Goal: Task Accomplishment & Management: Manage account settings

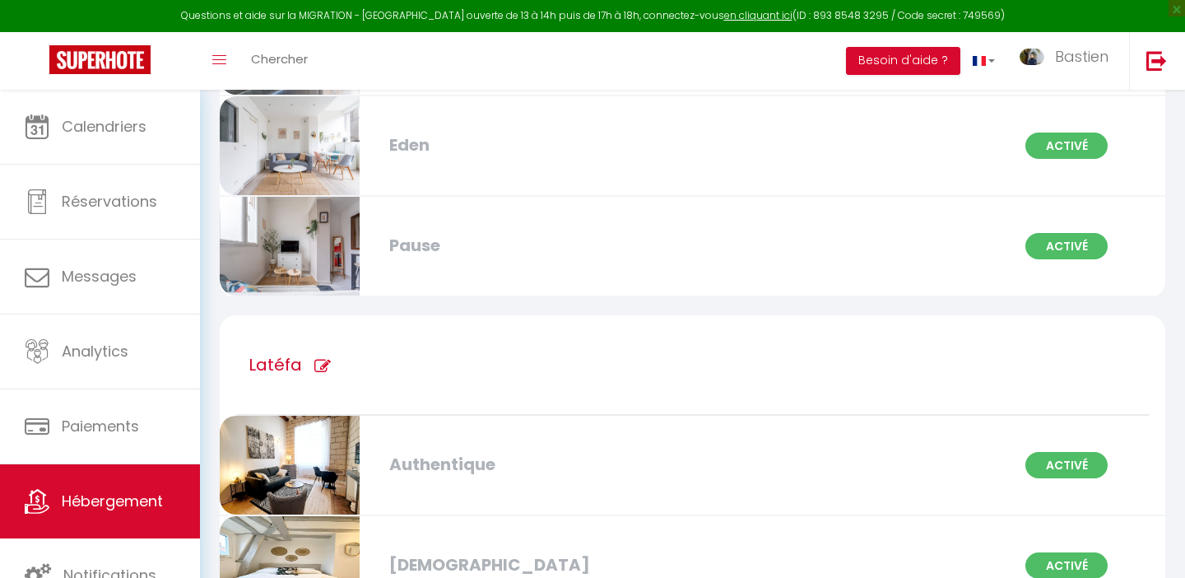
scroll to position [1228, 0]
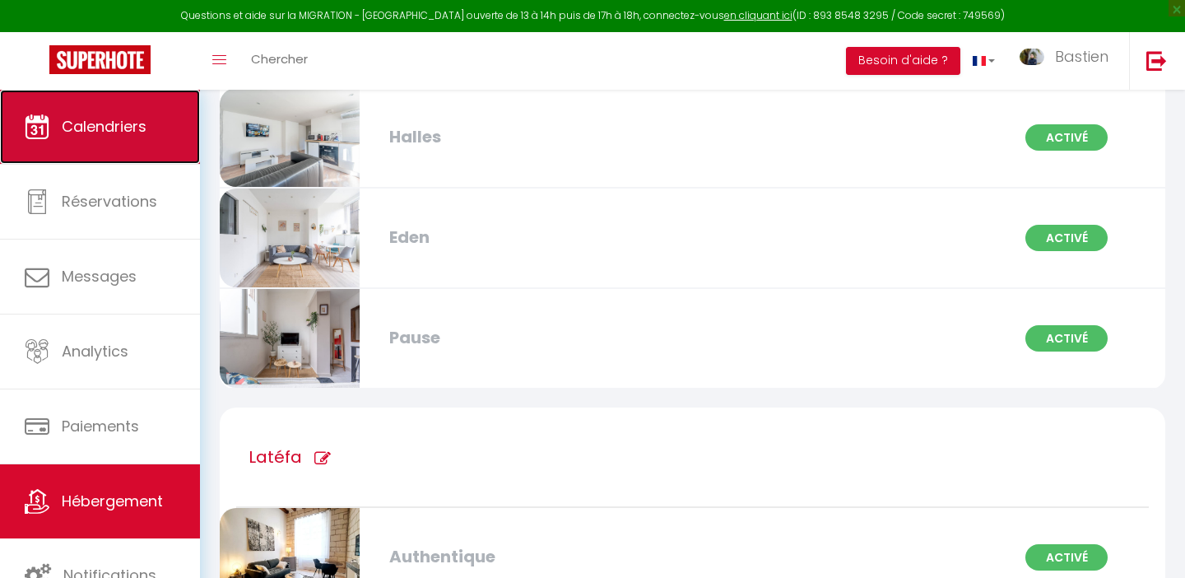
click at [105, 150] on link "Calendriers" at bounding box center [100, 127] width 200 height 74
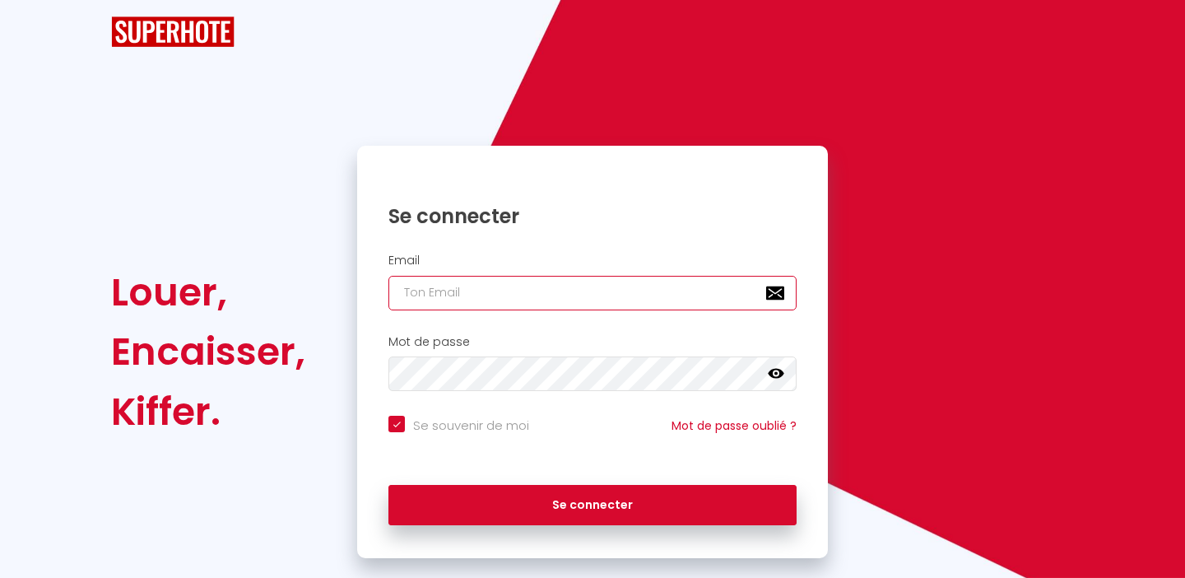
type input "[EMAIL_ADDRESS][DOMAIN_NAME]"
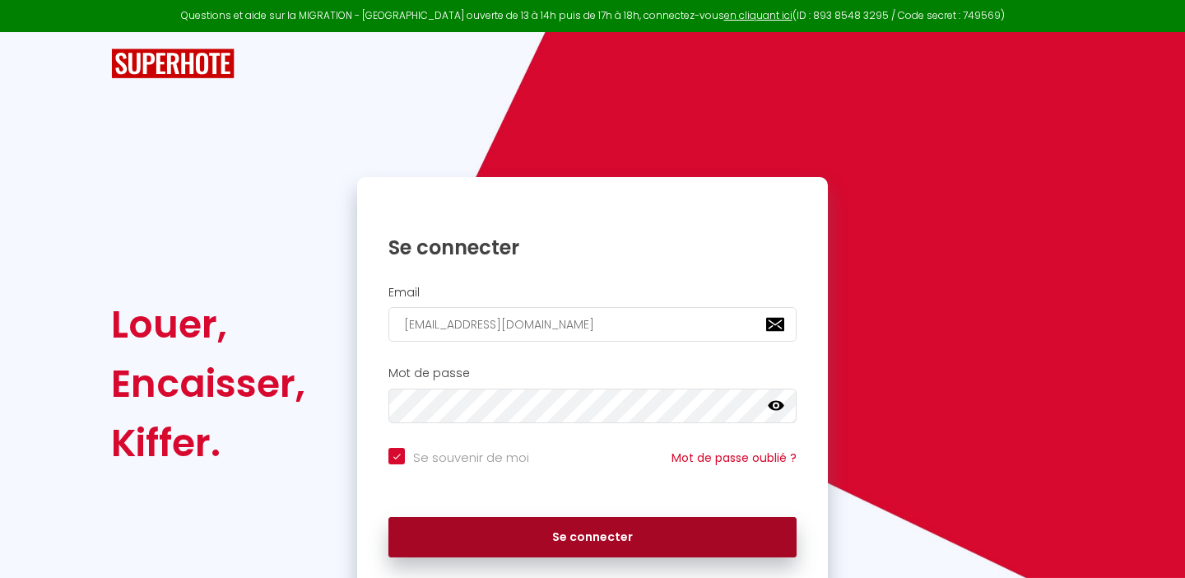
click at [658, 544] on button "Se connecter" at bounding box center [593, 537] width 408 height 41
checkbox input "true"
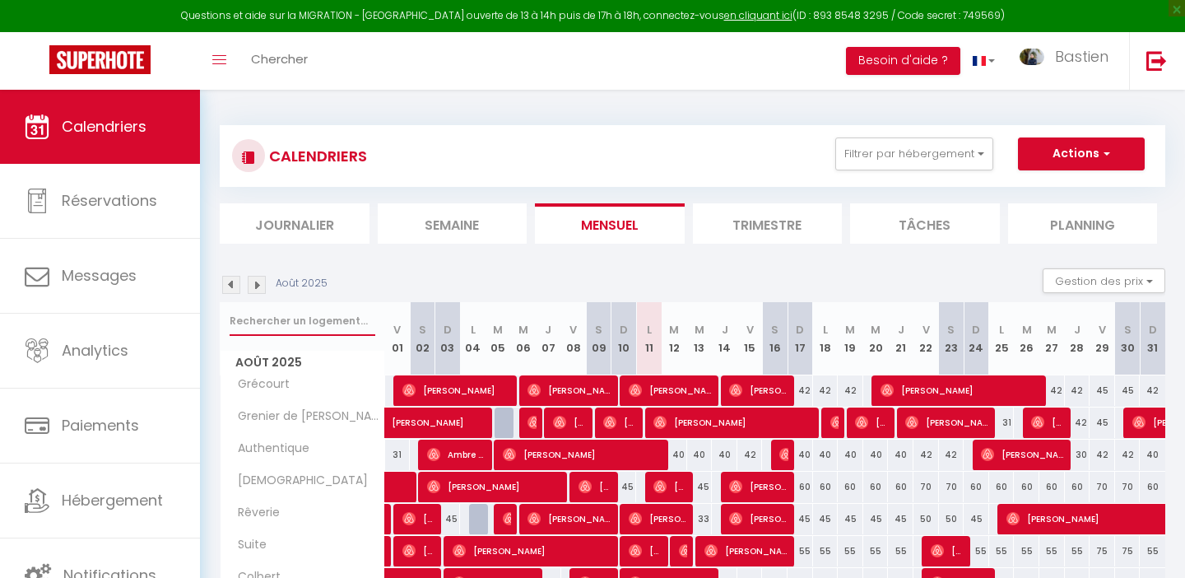
click at [295, 328] on input "text" at bounding box center [303, 321] width 146 height 30
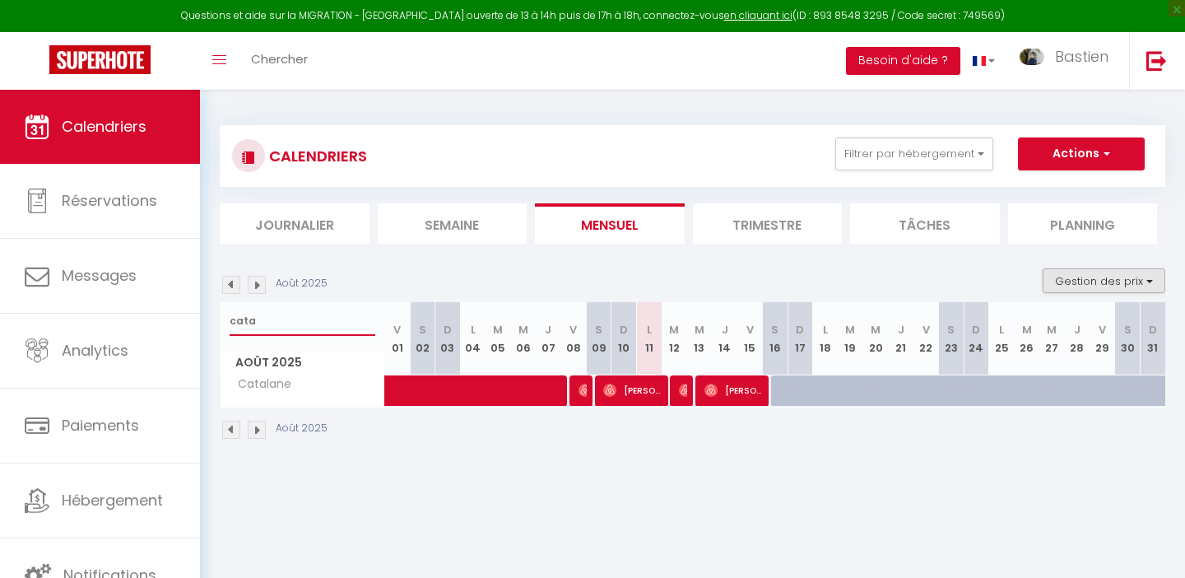
type input "cata"
click at [1088, 268] on button "Gestion des prix" at bounding box center [1104, 280] width 123 height 25
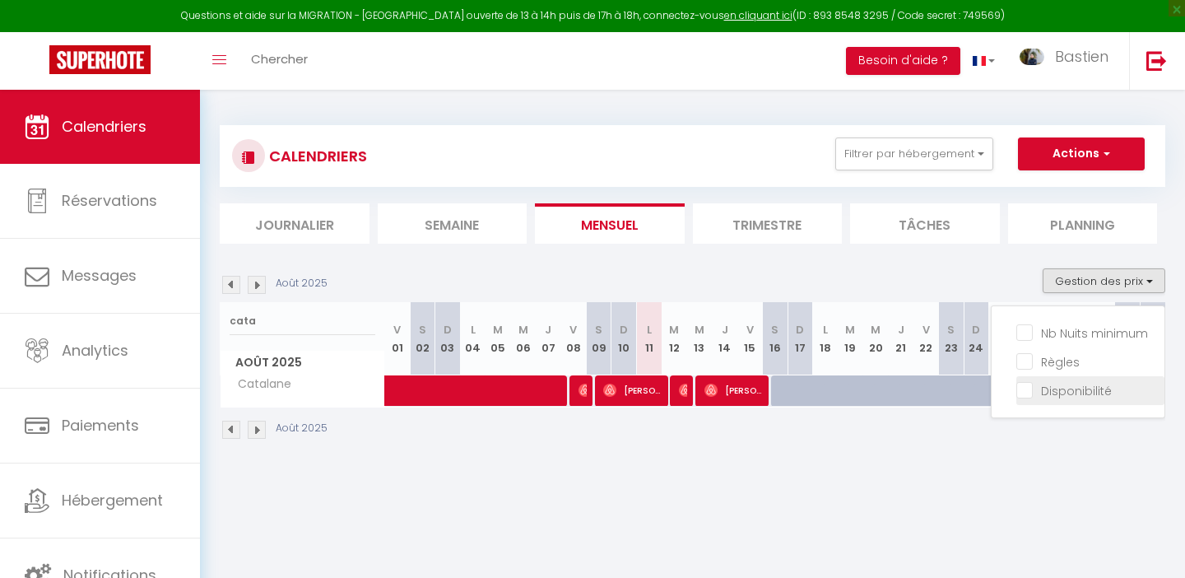
click at [1054, 389] on input "Disponibilité" at bounding box center [1091, 389] width 148 height 16
checkbox input "true"
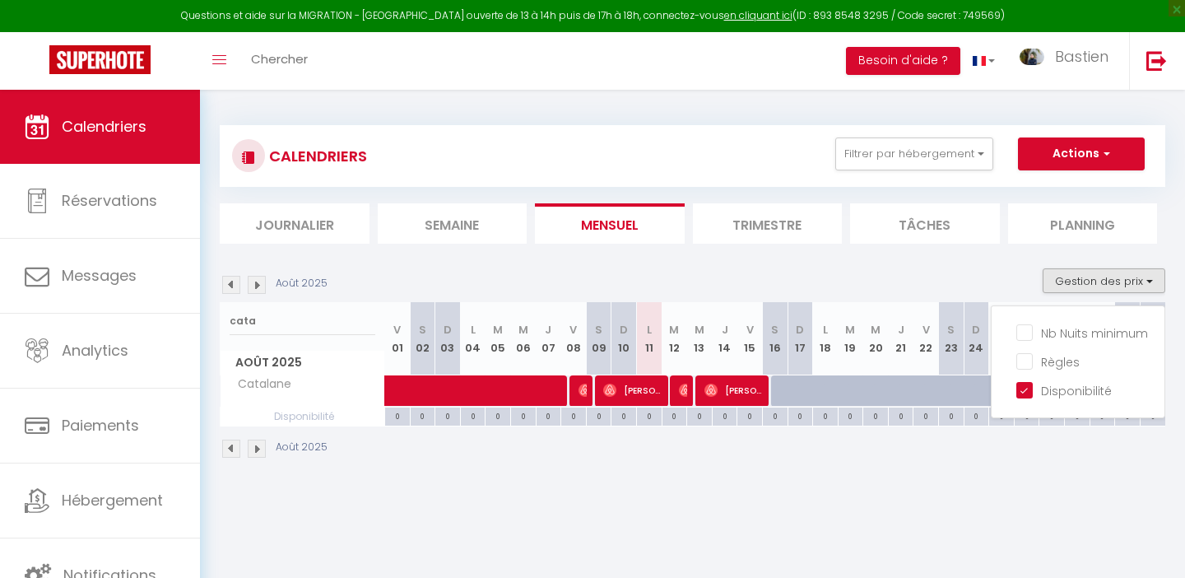
click at [779, 412] on div "0" at bounding box center [775, 415] width 25 height 16
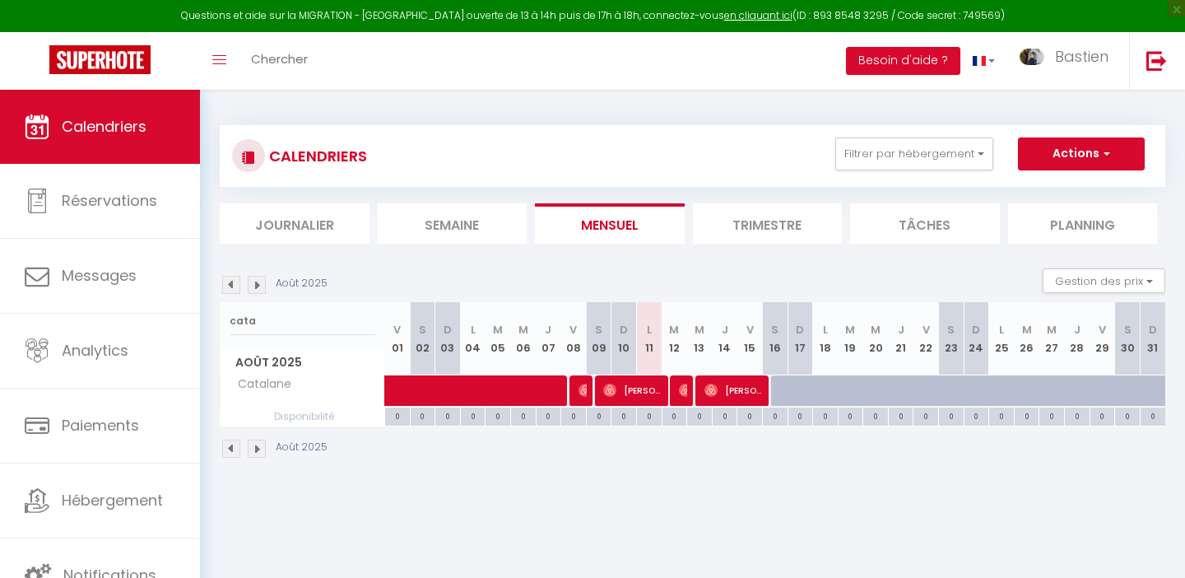
select select
type input "[PERSON_NAME][DATE]"
type input "Dim 17 Août 2025"
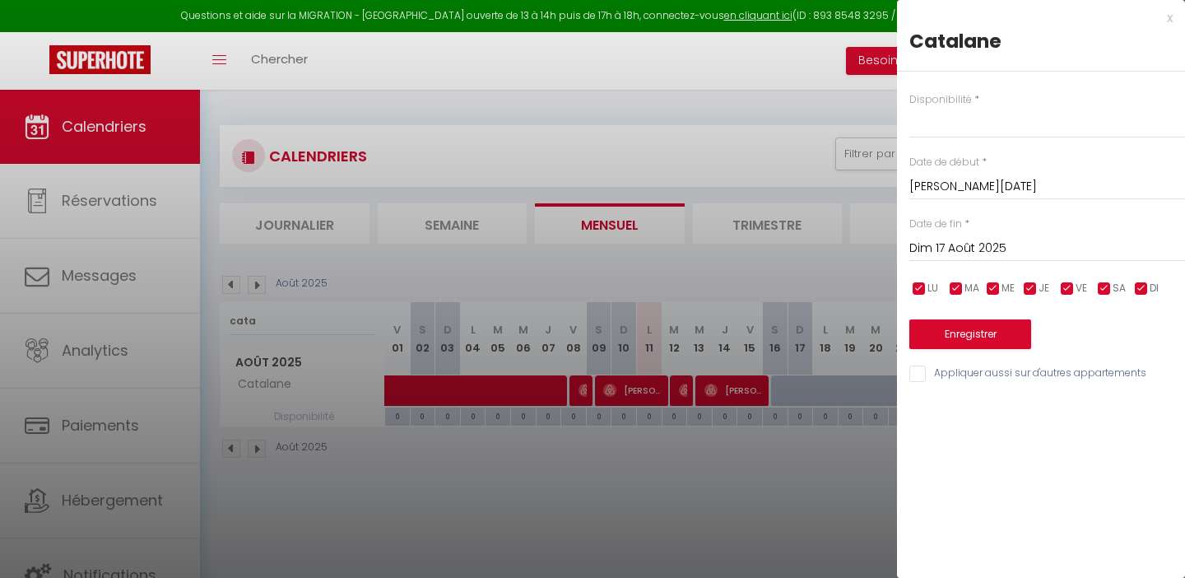
click at [947, 236] on div "[DATE] < [DATE] > Dim Lun Mar Mer Jeu Ven Sam 1 2 3 4 5 6 7 8 9 10 11 12 13 14 …" at bounding box center [1048, 247] width 276 height 30
click at [947, 241] on input "Dim 17 Août 2025" at bounding box center [1048, 248] width 276 height 21
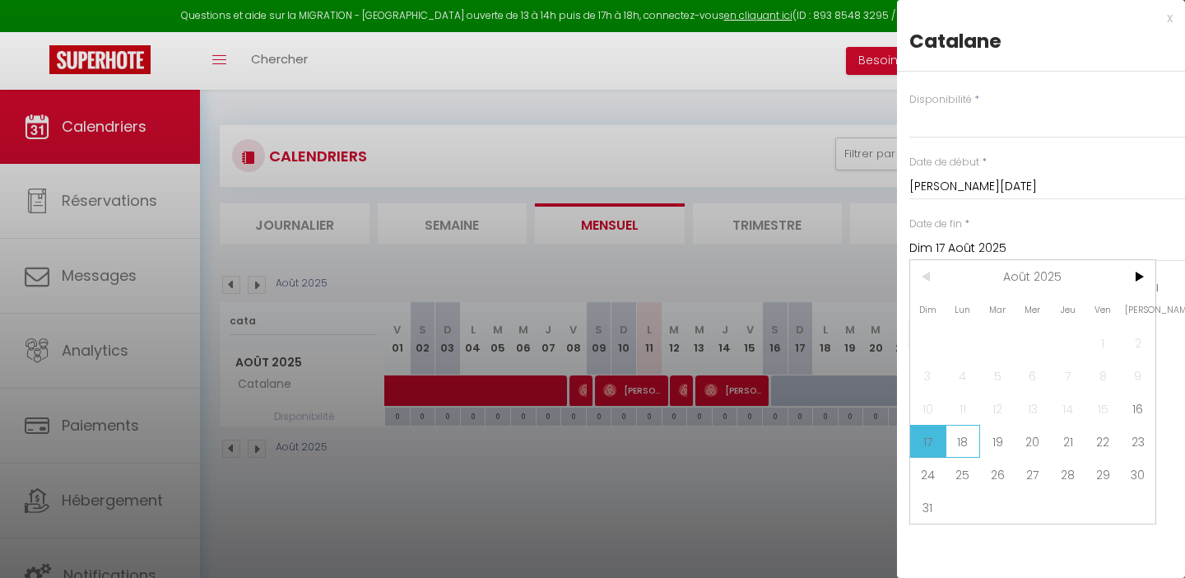
click at [961, 443] on span "18" at bounding box center [963, 441] width 35 height 33
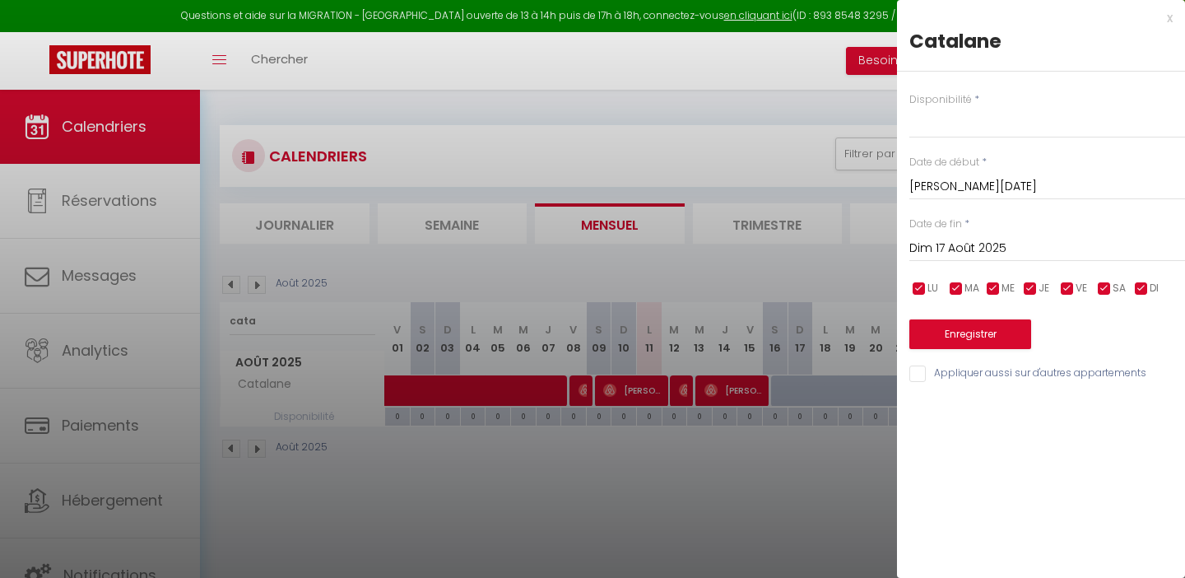
select select
type input "Lun 18 Août 2025"
click at [944, 119] on select "Disponible Indisponible" at bounding box center [1048, 122] width 276 height 31
select select "1"
click at [974, 339] on button "Enregistrer" at bounding box center [971, 334] width 122 height 30
